Goal: Task Accomplishment & Management: Manage account settings

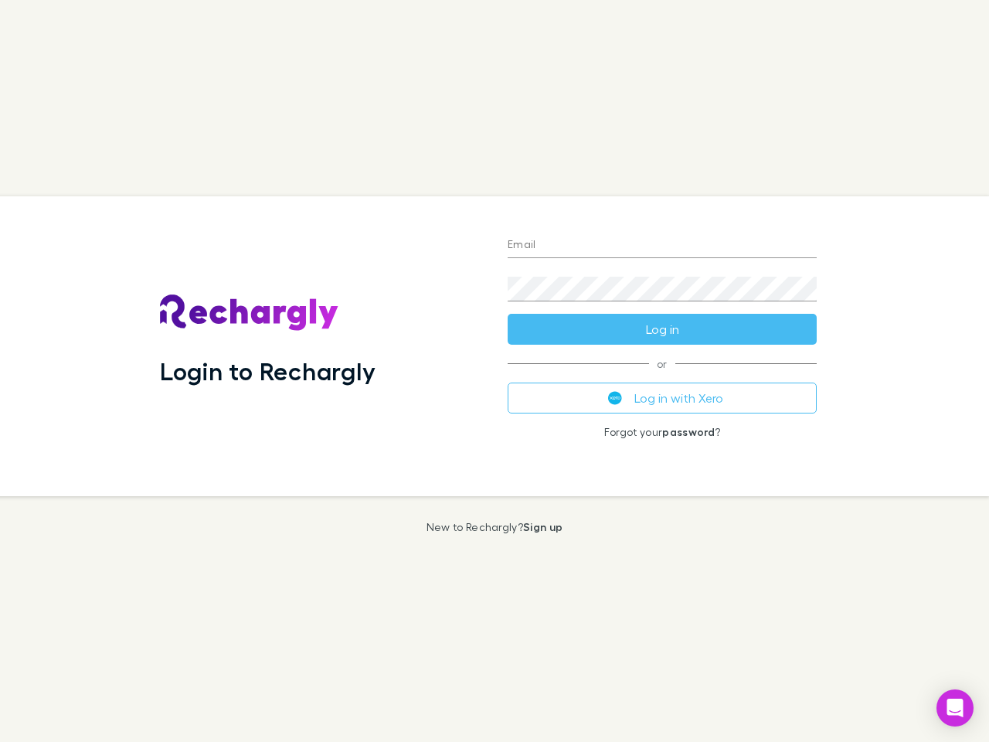
click at [494, 371] on div "Login to Rechargly" at bounding box center [322, 346] width 348 height 300
click at [662, 246] on input "Email" at bounding box center [662, 245] width 309 height 25
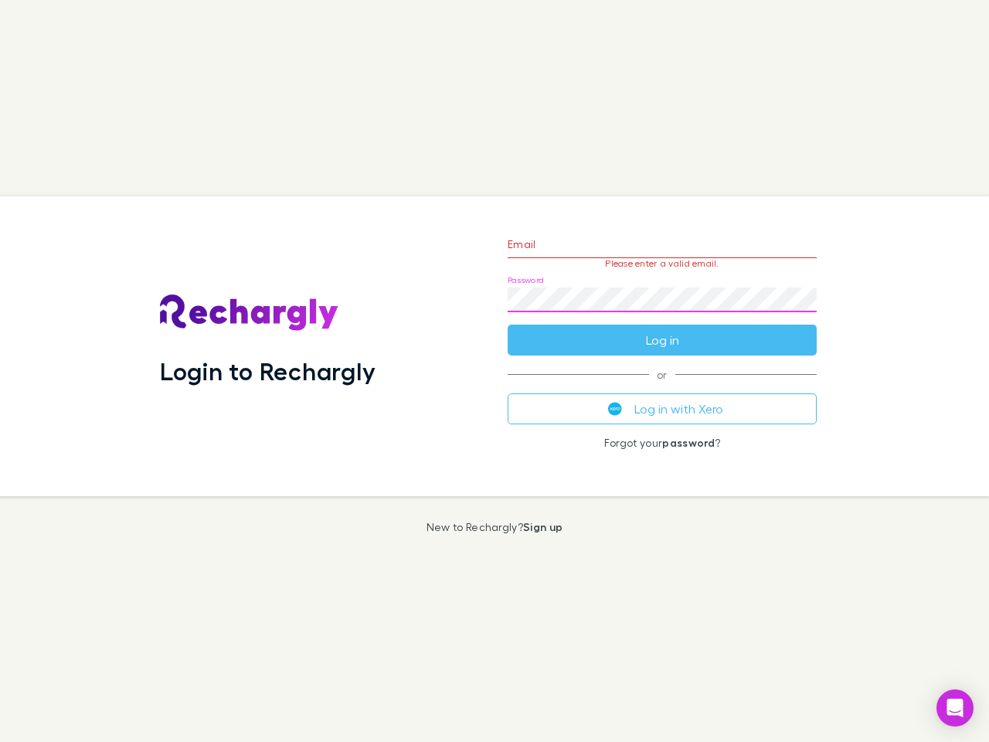
click at [662, 329] on form "Email Please enter a valid email. Password Log in" at bounding box center [662, 288] width 309 height 134
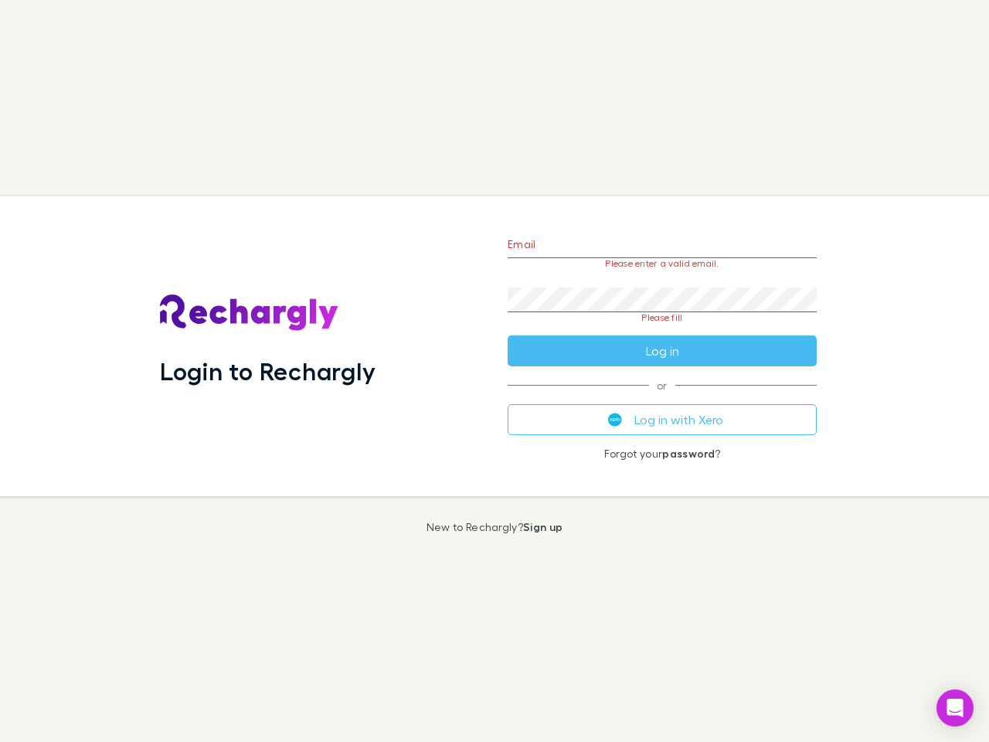
click at [662, 398] on div "Email Please enter a valid email. Password Please fill Log in or Log in with Xe…" at bounding box center [662, 346] width 334 height 300
click at [955, 708] on icon "Open Intercom Messenger" at bounding box center [955, 707] width 16 height 19
